Goal: Find specific page/section: Find specific page/section

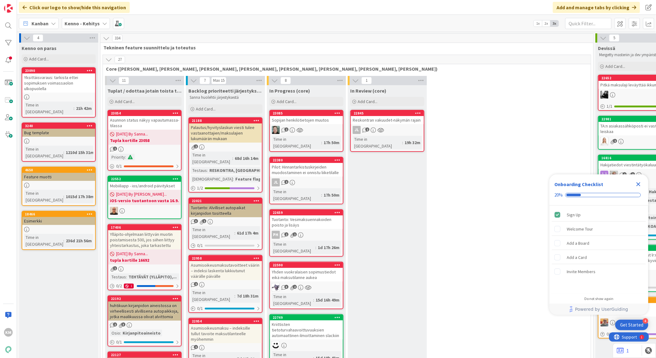
click at [102, 24] on icon at bounding box center [104, 23] width 5 height 5
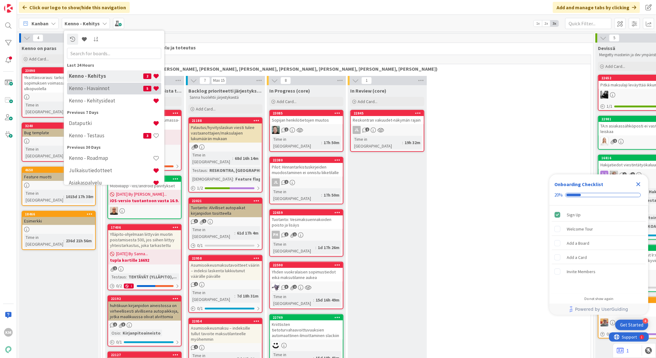
click at [105, 84] on div "Kenno - Havainnot 5" at bounding box center [114, 88] width 94 height 12
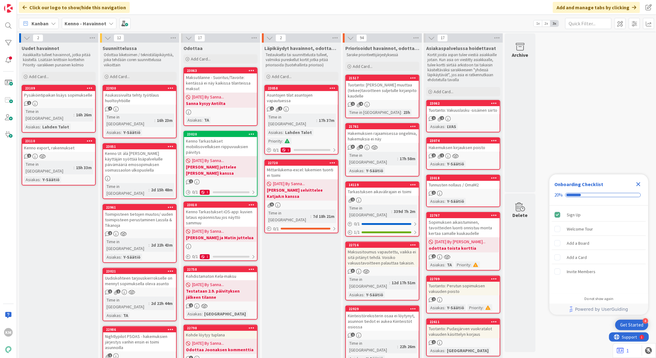
click at [478, 148] on div "Hakemuksen kirjauksen poisto" at bounding box center [463, 148] width 73 height 8
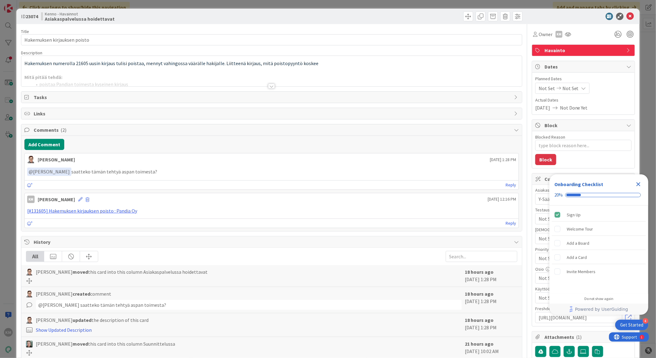
type textarea "x"
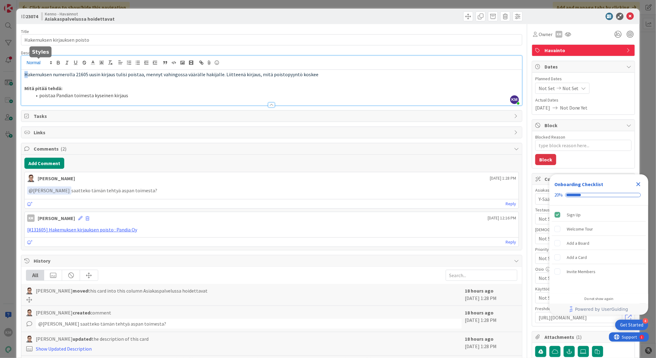
drag, startPoint x: 24, startPoint y: 63, endPoint x: 27, endPoint y: 63, distance: 3.4
click at [27, 63] on div "KM Kaisa Moilanen just joined Hakemuksen numerolla 21605 uusin kirjaus tulisi p…" at bounding box center [271, 80] width 501 height 49
